Goal: Information Seeking & Learning: Learn about a topic

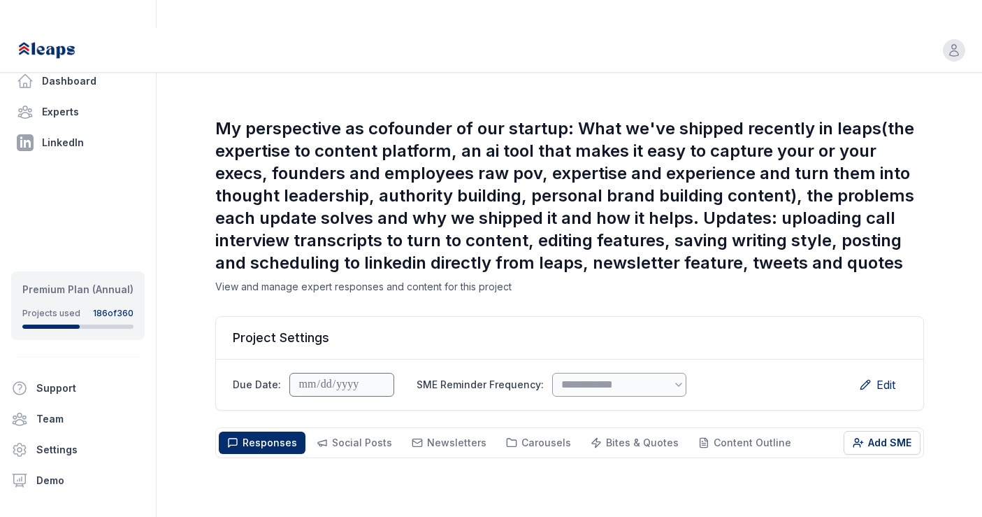
select select "*"
click at [80, 81] on link "Dashboard" at bounding box center [78, 81] width 134 height 28
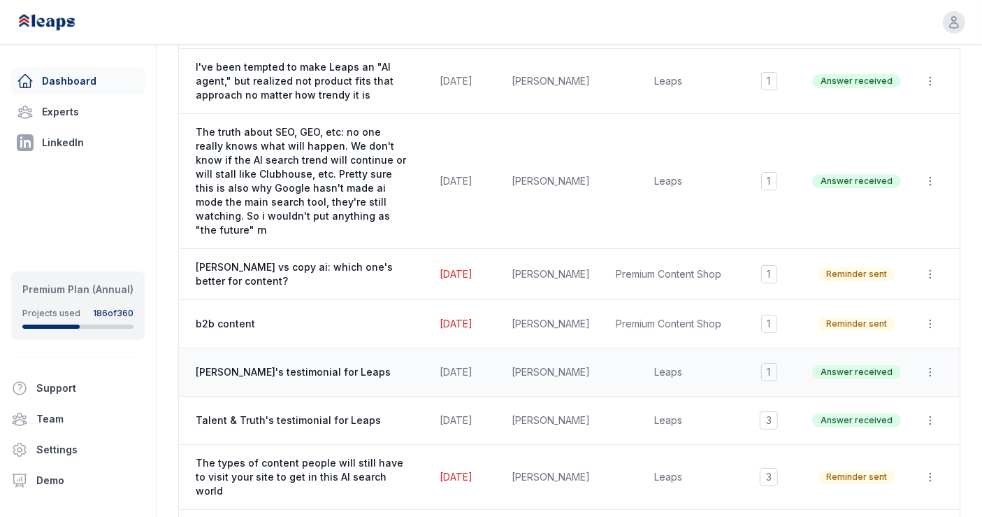
scroll to position [492, 0]
click at [352, 364] on span "[PERSON_NAME]'s testimonial for Leaps" at bounding box center [301, 371] width 210 height 14
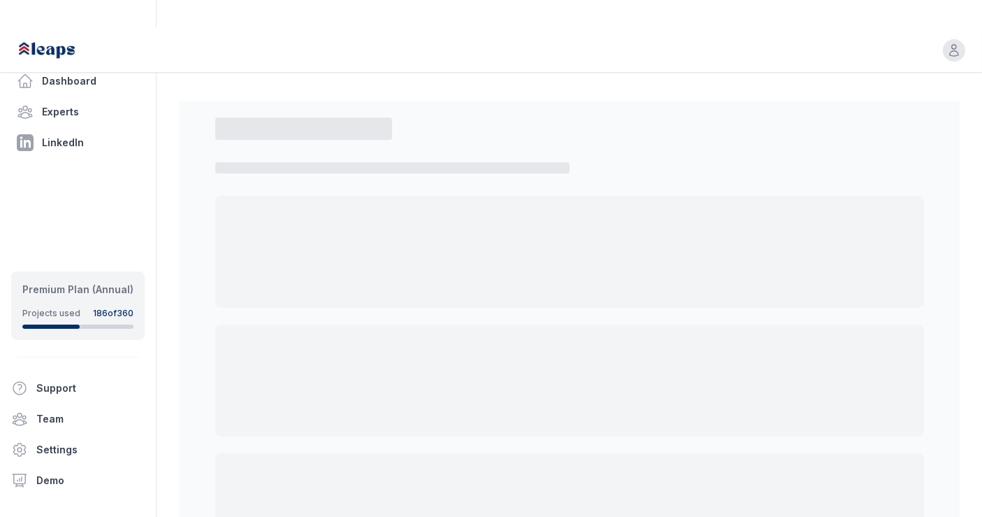
select select "*"
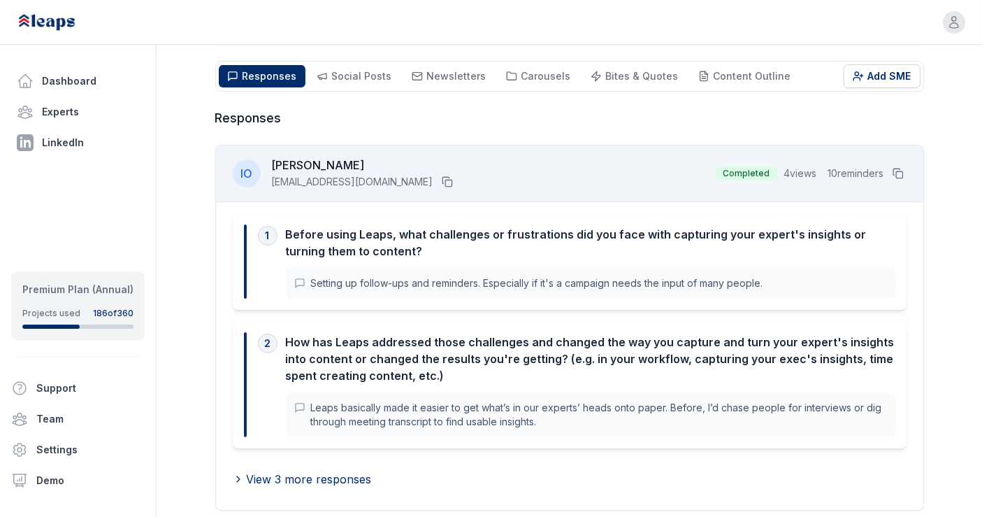
scroll to position [240, 0]
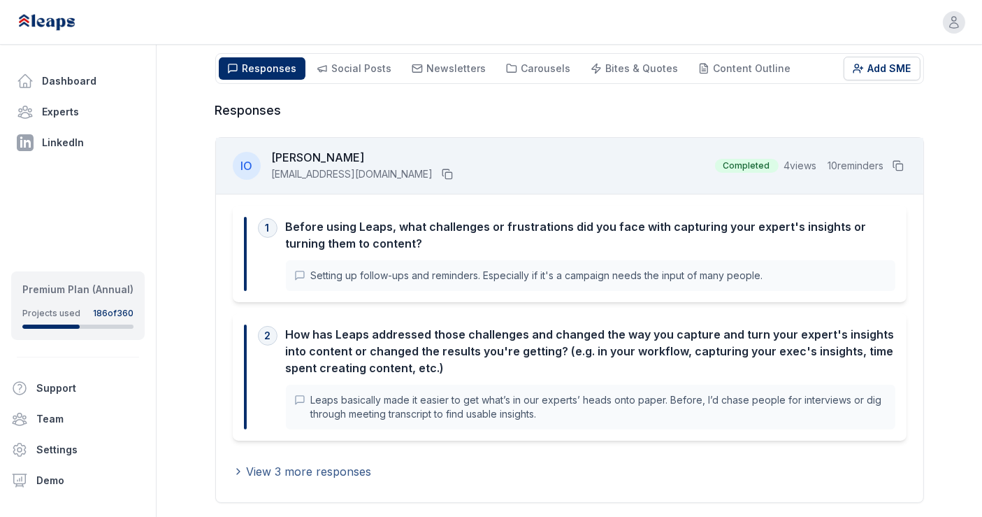
click at [303, 463] on span "View 3 more responses" at bounding box center [309, 471] width 125 height 17
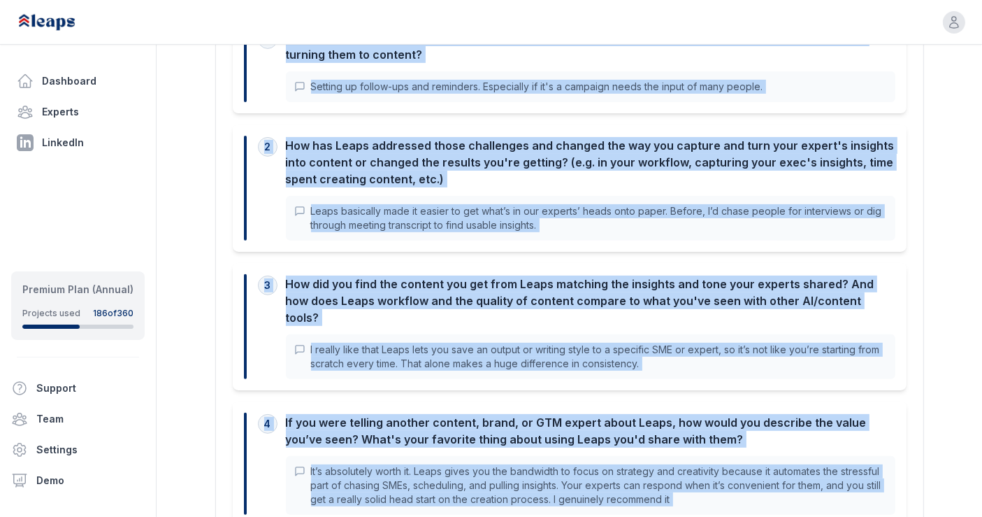
scroll to position [605, 0]
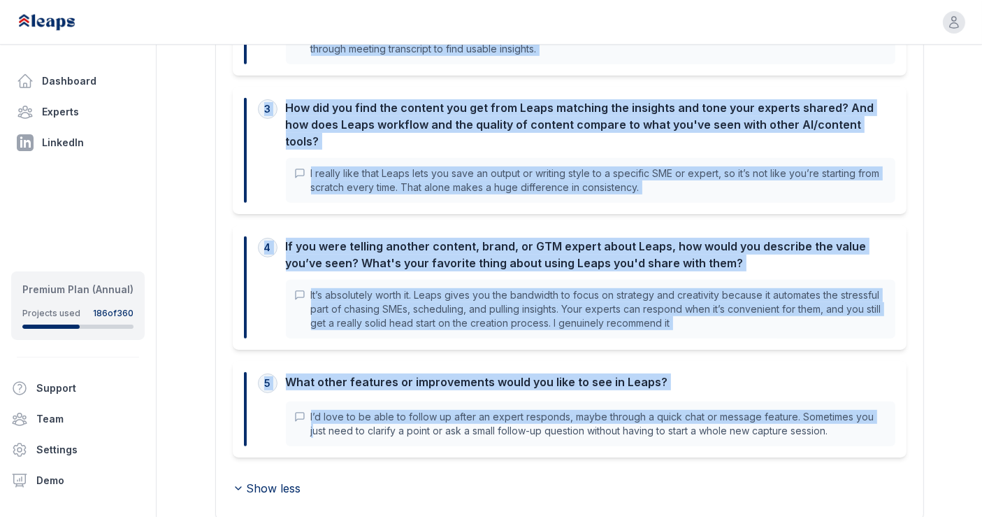
drag, startPoint x: 286, startPoint y: 157, endPoint x: 876, endPoint y: 376, distance: 629.5
click at [876, 376] on div "1 Before using Leaps, what challenges or frustrations did you face with capturi…" at bounding box center [570, 173] width 708 height 689
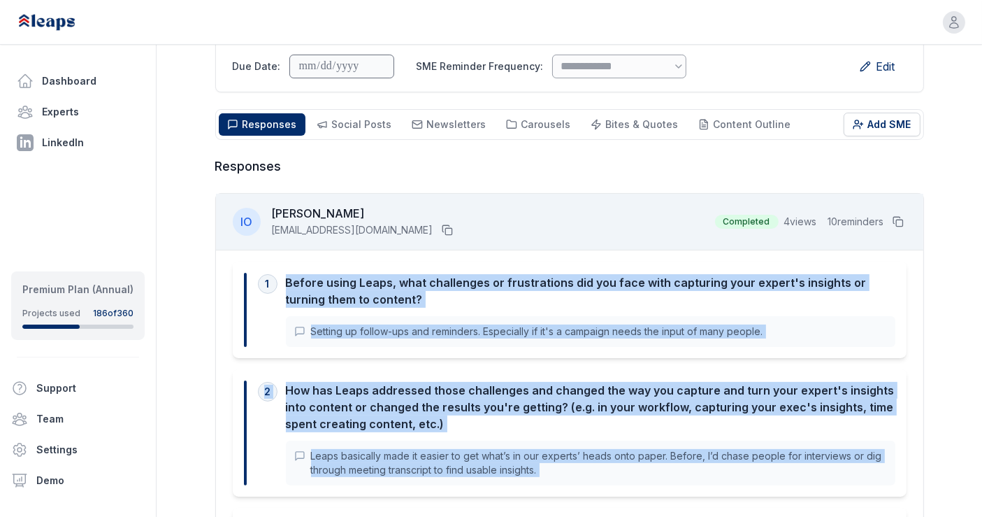
scroll to position [183, 0]
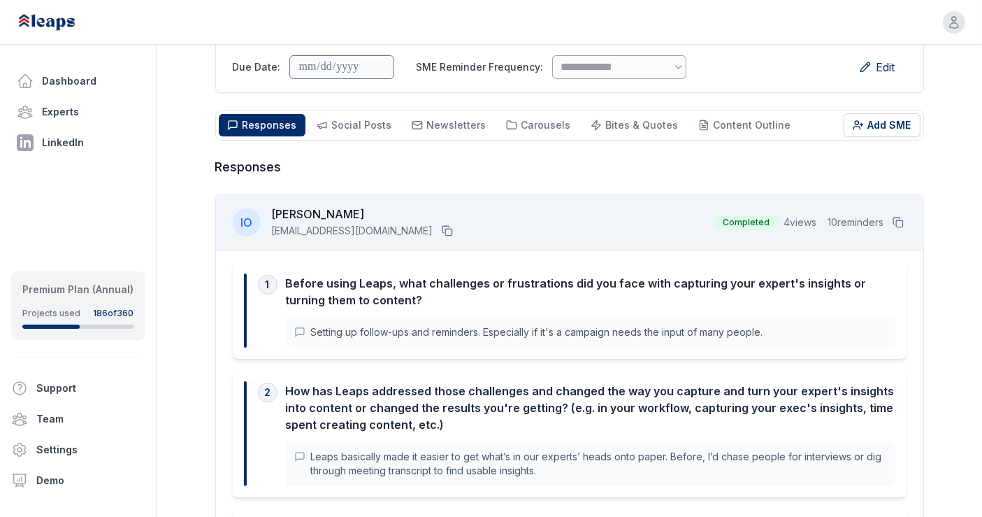
click at [901, 217] on icon at bounding box center [898, 222] width 11 height 11
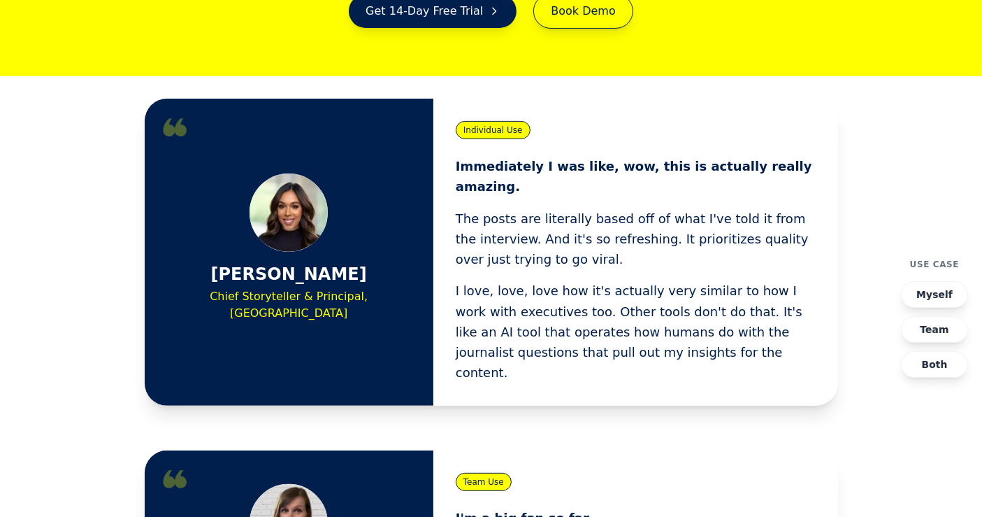
scroll to position [476, 0]
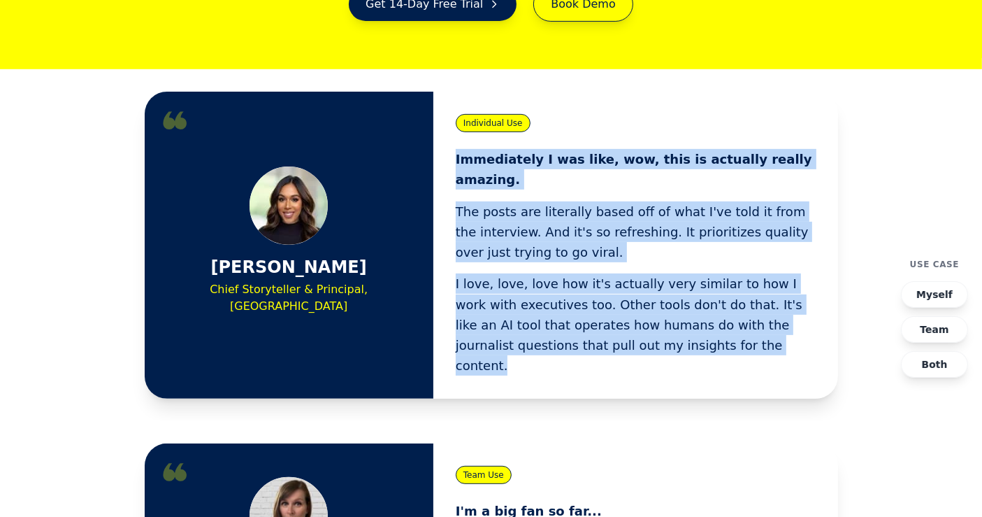
drag, startPoint x: 454, startPoint y: 131, endPoint x: 643, endPoint y: 290, distance: 246.7
click at [643, 290] on div "Individual Use Immediately I was like, wow, this is actually really amazing. Th…" at bounding box center [636, 245] width 405 height 307
copy div "Immediately I was like, wow, this is actually really amazing. The posts are lit…"
drag, startPoint x: 227, startPoint y: 231, endPoint x: 358, endPoint y: 227, distance: 130.8
click at [358, 227] on div "[PERSON_NAME] Chief Storyteller & Principal, [GEOGRAPHIC_DATA]" at bounding box center [289, 244] width 244 height 157
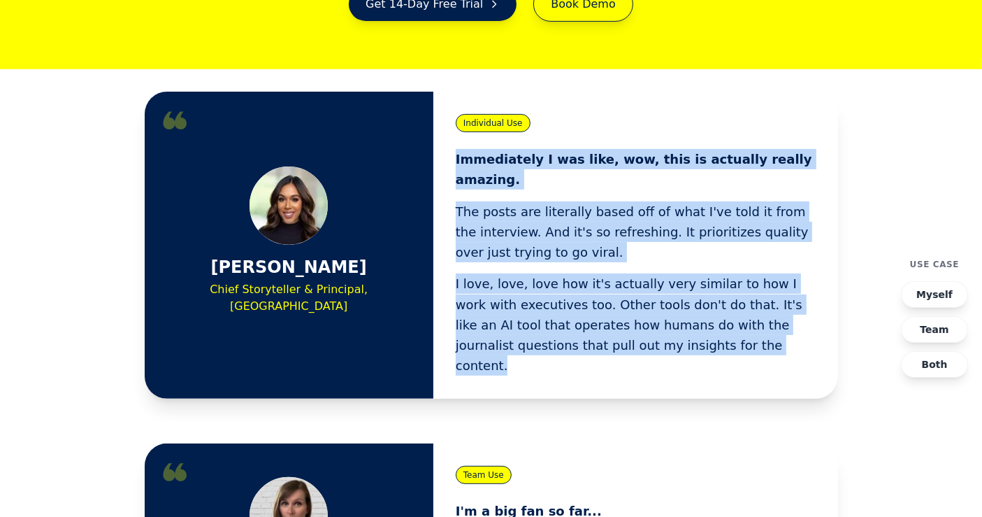
copy h3 "[PERSON_NAME]"
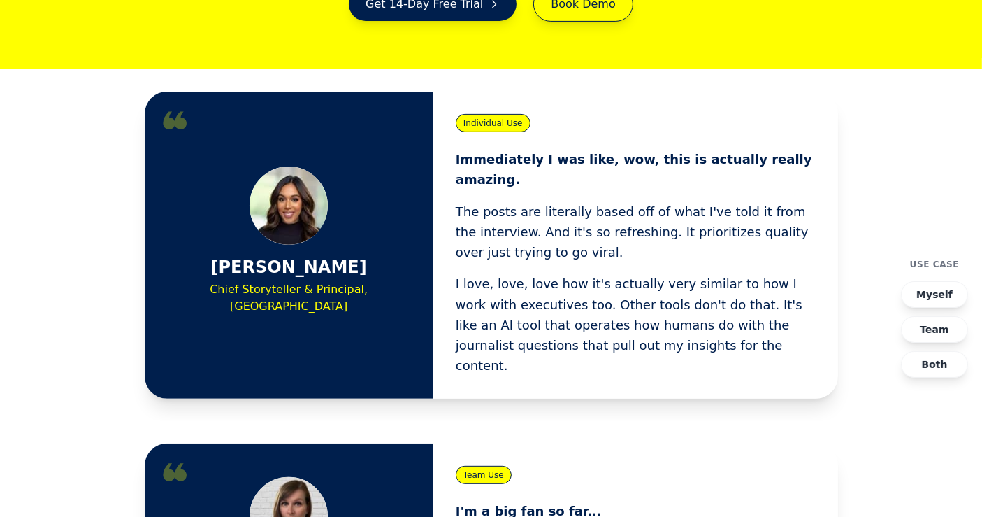
click at [198, 252] on div "[PERSON_NAME] Chief Storyteller & Principal, [GEOGRAPHIC_DATA]" at bounding box center [289, 244] width 244 height 157
drag, startPoint x: 198, startPoint y: 252, endPoint x: 378, endPoint y: 250, distance: 180.4
click at [378, 250] on div "[PERSON_NAME] Chief Storyteller & Principal, [GEOGRAPHIC_DATA]" at bounding box center [289, 244] width 244 height 157
copy p "Chief Storyteller & Principal, [GEOGRAPHIC_DATA]"
